Goal: Information Seeking & Learning: Check status

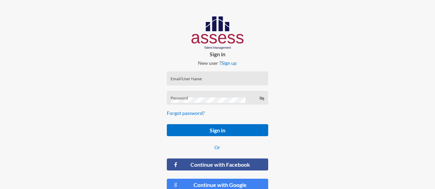
click at [198, 84] on div "Email/User Name" at bounding box center [217, 80] width 94 height 10
click at [195, 79] on input "Email/User Name" at bounding box center [217, 80] width 94 height 5
type input "[PERSON_NAME][EMAIL_ADDRESS][PERSON_NAME][DOMAIN_NAME]"
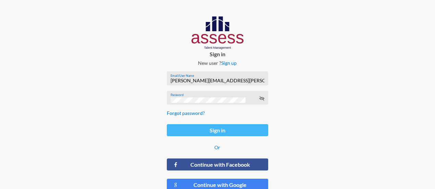
click at [249, 132] on button "Sign in" at bounding box center [217, 130] width 101 height 12
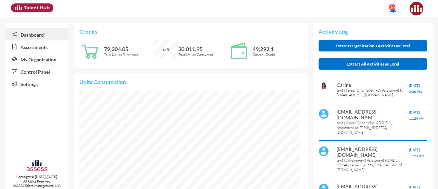
click at [38, 70] on link "Control Panel" at bounding box center [36, 71] width 63 height 12
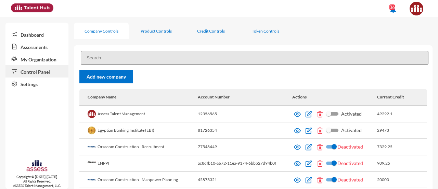
click at [149, 59] on input at bounding box center [255, 58] width 348 height 14
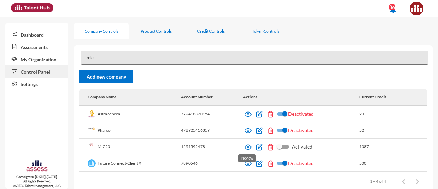
type input "mic"
click at [248, 147] on img at bounding box center [248, 146] width 7 height 7
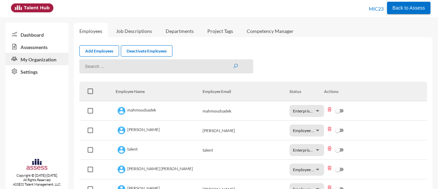
click at [35, 49] on link "Assessments" at bounding box center [36, 46] width 63 height 12
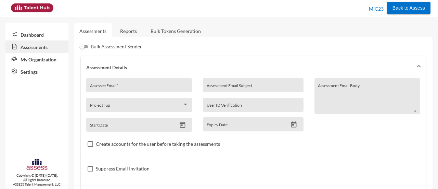
click at [30, 59] on link "My Organization" at bounding box center [36, 59] width 63 height 12
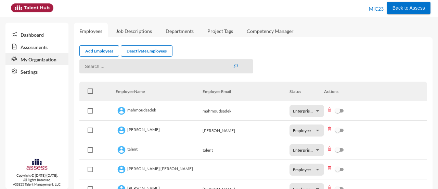
click at [126, 71] on input at bounding box center [166, 66] width 174 height 14
paste input "a29308082101512"
click at [233, 63] on button "submit" at bounding box center [235, 66] width 5 height 6
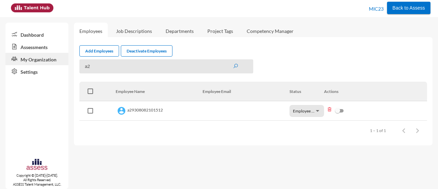
type input "a"
click at [256, 136] on div "Items per page: 25 1 – 1 of 1" at bounding box center [253, 129] width 348 height 19
click at [29, 47] on link "Assessments" at bounding box center [36, 46] width 63 height 12
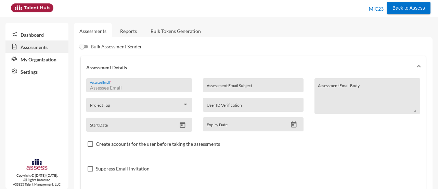
click at [148, 87] on input "Assessee Email *" at bounding box center [139, 87] width 99 height 5
click at [131, 33] on link "Reports" at bounding box center [129, 31] width 28 height 17
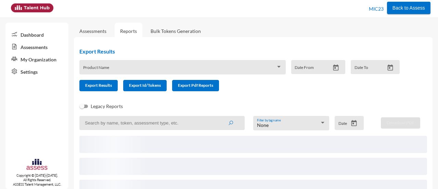
click at [140, 122] on input at bounding box center [161, 123] width 165 height 14
paste input "a29308082101512"
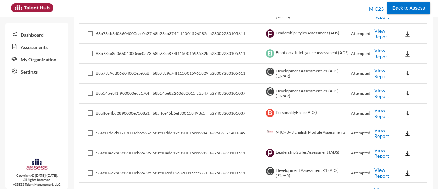
scroll to position [628, 0]
type input "a29308082101512"
click at [375, 35] on link "View Report" at bounding box center [382, 33] width 15 height 12
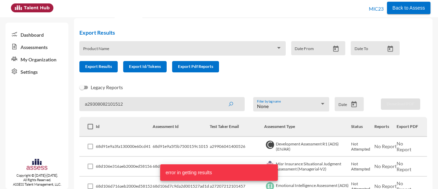
scroll to position [0, 0]
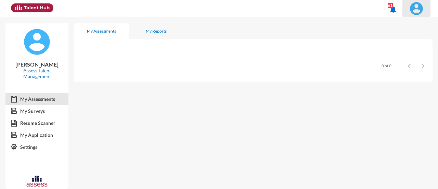
click at [416, 5] on img at bounding box center [417, 9] width 14 height 14
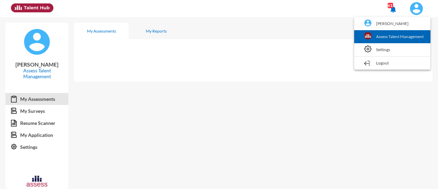
click at [398, 34] on link "Assess Talent Management" at bounding box center [392, 36] width 69 height 13
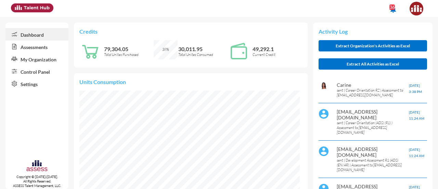
click at [43, 51] on link "Assessments" at bounding box center [36, 46] width 63 height 12
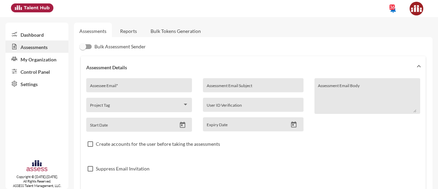
click at [45, 73] on link "Control Panel" at bounding box center [36, 71] width 63 height 12
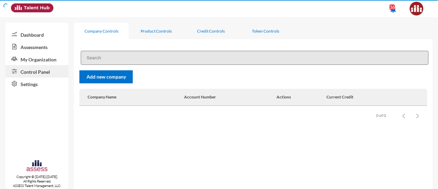
click at [45, 73] on link "Control Panel" at bounding box center [36, 71] width 63 height 12
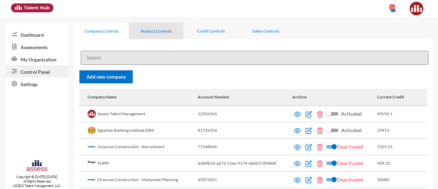
click at [158, 28] on div "Product Controls" at bounding box center [156, 31] width 55 height 16
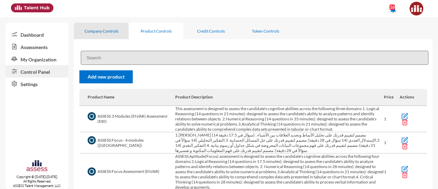
click at [117, 32] on div "Company Controls" at bounding box center [102, 30] width 34 height 5
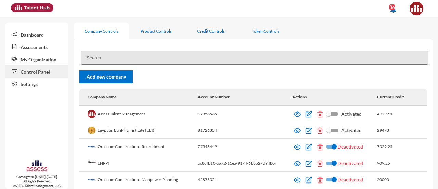
click at [119, 56] on input at bounding box center [255, 58] width 348 height 14
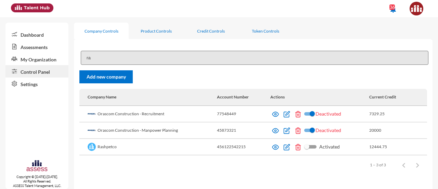
type input "r"
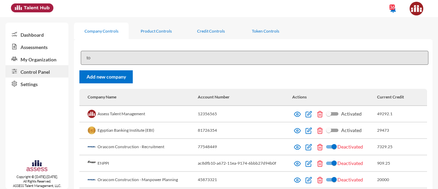
type input "t"
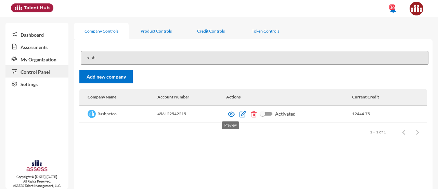
type input "rash"
click at [229, 115] on img at bounding box center [231, 114] width 7 height 7
click at [231, 110] on td "Activated" at bounding box center [289, 114] width 126 height 16
click at [231, 113] on img at bounding box center [231, 114] width 7 height 7
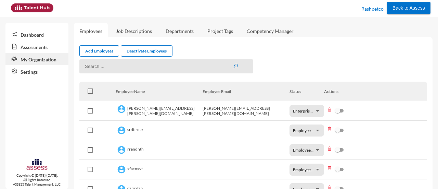
click at [97, 66] on input at bounding box center [166, 66] width 174 height 14
type input "dalia"
click at [233, 63] on button "submit" at bounding box center [235, 66] width 5 height 6
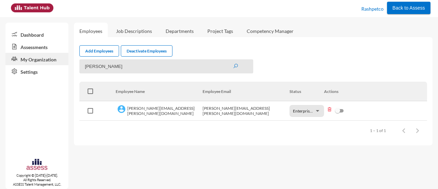
click at [154, 108] on td "dalia.ekhlas@rashpetco.com" at bounding box center [159, 111] width 87 height 20
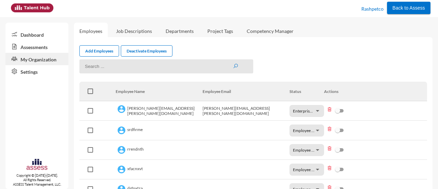
click at [40, 46] on link "Assessments" at bounding box center [36, 46] width 63 height 12
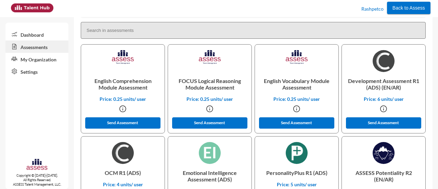
scroll to position [188, 0]
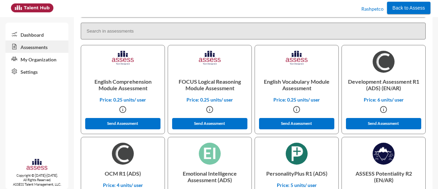
click at [38, 62] on link "My Organization" at bounding box center [36, 59] width 63 height 12
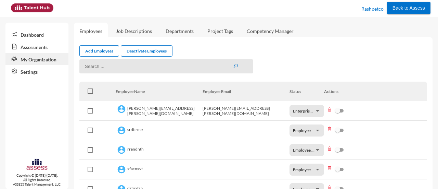
click at [185, 68] on input at bounding box center [166, 66] width 174 height 14
click at [233, 63] on button "submit" at bounding box center [235, 66] width 5 height 6
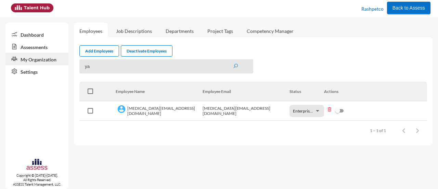
type input "y"
type input "r"
type input "[PERSON_NAME]"
click at [36, 43] on link "Assessments" at bounding box center [36, 46] width 63 height 12
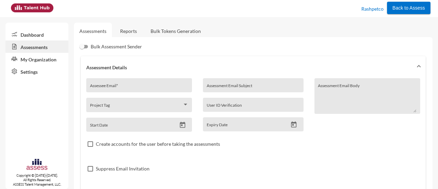
click at [132, 31] on link "Reports" at bounding box center [129, 31] width 28 height 17
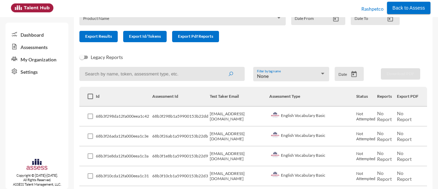
scroll to position [58, 0]
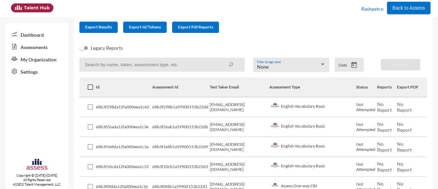
click at [125, 70] on input at bounding box center [161, 65] width 165 height 14
type input "[PERSON_NAME]"
click at [220, 58] on button "submit" at bounding box center [231, 64] width 22 height 12
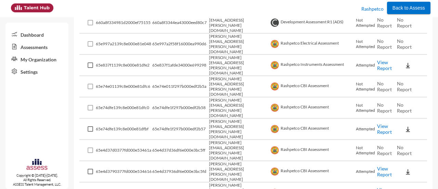
scroll to position [792, 0]
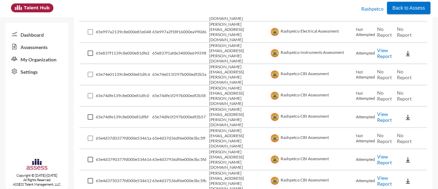
click at [34, 70] on link "Settings" at bounding box center [36, 71] width 63 height 12
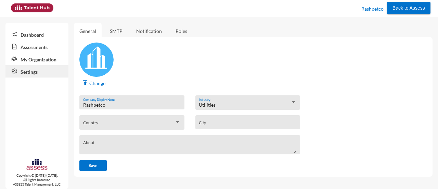
click at [41, 59] on link "My Organization" at bounding box center [36, 59] width 63 height 12
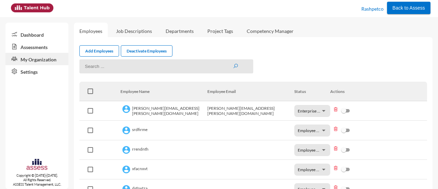
click at [36, 45] on link "Assessments" at bounding box center [36, 46] width 63 height 12
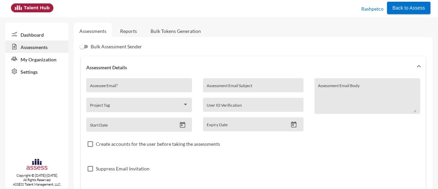
click at [130, 28] on link "Reports" at bounding box center [129, 31] width 28 height 17
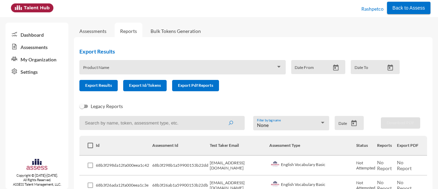
click at [163, 125] on input at bounding box center [161, 123] width 165 height 14
type input "[MEDICAL_DATA]"
click at [220, 116] on button "submit" at bounding box center [231, 122] width 22 height 12
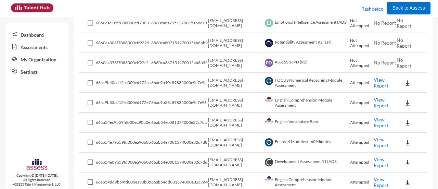
scroll to position [334, 0]
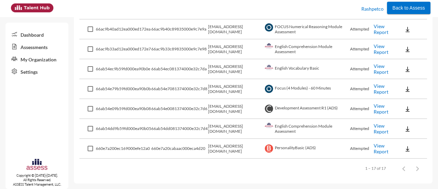
click at [163, 125] on td "66ab54dd081374000e32c7d4" at bounding box center [179, 129] width 57 height 20
click at [377, 152] on link "View Report" at bounding box center [381, 148] width 15 height 12
click at [377, 149] on link "View Report" at bounding box center [381, 148] width 15 height 12
click at [44, 69] on link "Settings" at bounding box center [36, 71] width 63 height 12
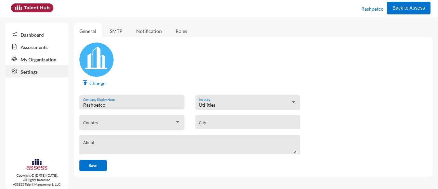
click at [44, 60] on link "My Organization" at bounding box center [36, 59] width 63 height 12
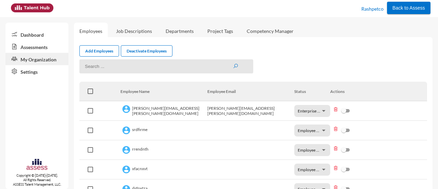
click at [145, 62] on input at bounding box center [166, 66] width 174 height 14
type input "[MEDICAL_DATA]"
click at [233, 63] on button "submit" at bounding box center [235, 66] width 5 height 6
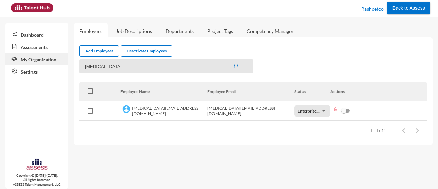
click at [38, 35] on link "Dashboard" at bounding box center [36, 34] width 63 height 12
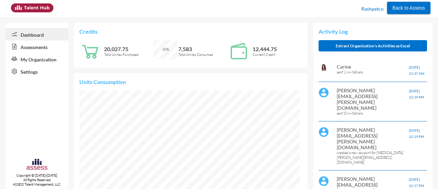
scroll to position [49, 99]
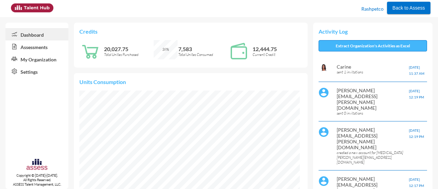
click at [353, 47] on button "Extract Organization's Activities as Excel" at bounding box center [373, 45] width 109 height 11
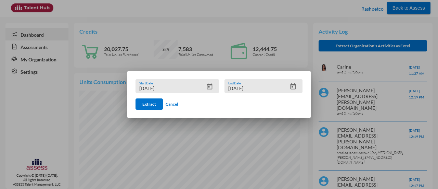
click at [59, 103] on div at bounding box center [219, 94] width 438 height 189
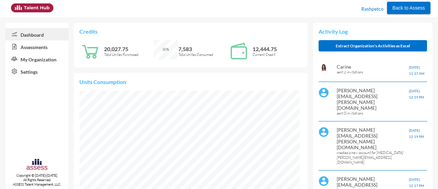
click at [40, 72] on link "Settings" at bounding box center [36, 71] width 63 height 12
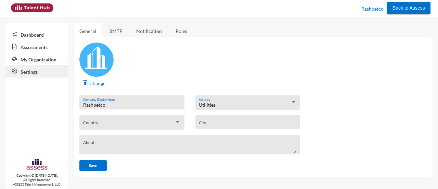
click at [36, 60] on link "My Organization" at bounding box center [36, 59] width 63 height 12
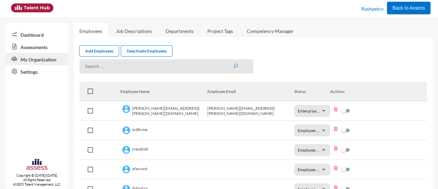
click at [111, 65] on input at bounding box center [166, 66] width 174 height 14
type input "[MEDICAL_DATA]"
click at [233, 63] on button "submit" at bounding box center [235, 66] width 5 height 6
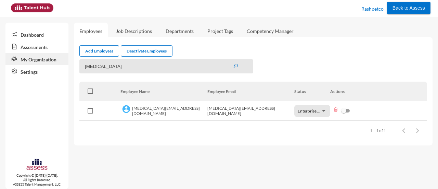
click at [48, 41] on link "Assessments" at bounding box center [36, 46] width 63 height 12
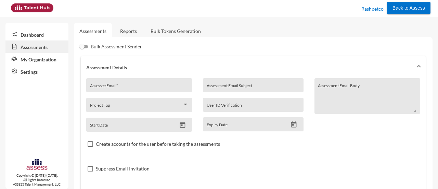
click at [131, 32] on link "Reports" at bounding box center [129, 31] width 28 height 17
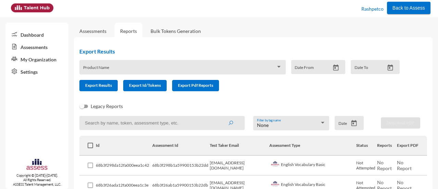
click at [119, 117] on input at bounding box center [161, 123] width 165 height 14
type input "[MEDICAL_DATA]"
click at [220, 116] on button "submit" at bounding box center [231, 122] width 22 height 12
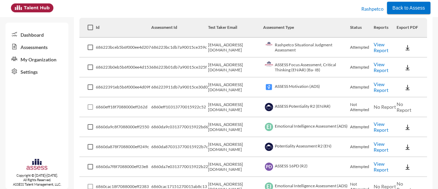
scroll to position [114, 0]
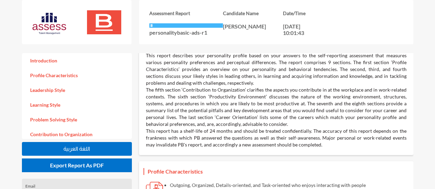
scroll to position [22, 0]
